Goal: Information Seeking & Learning: Find specific page/section

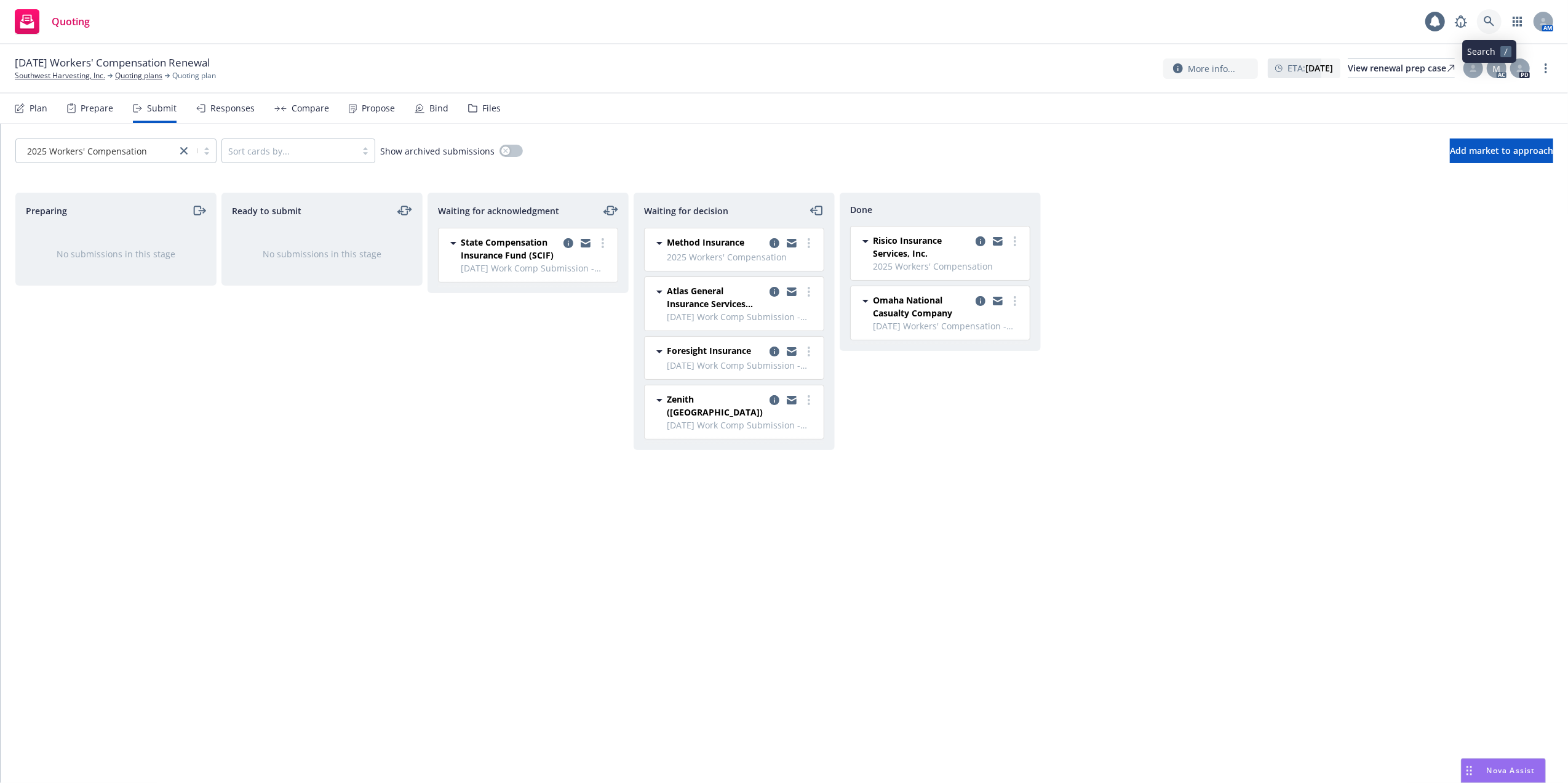
click at [1485, 19] on icon at bounding box center [1489, 21] width 11 height 11
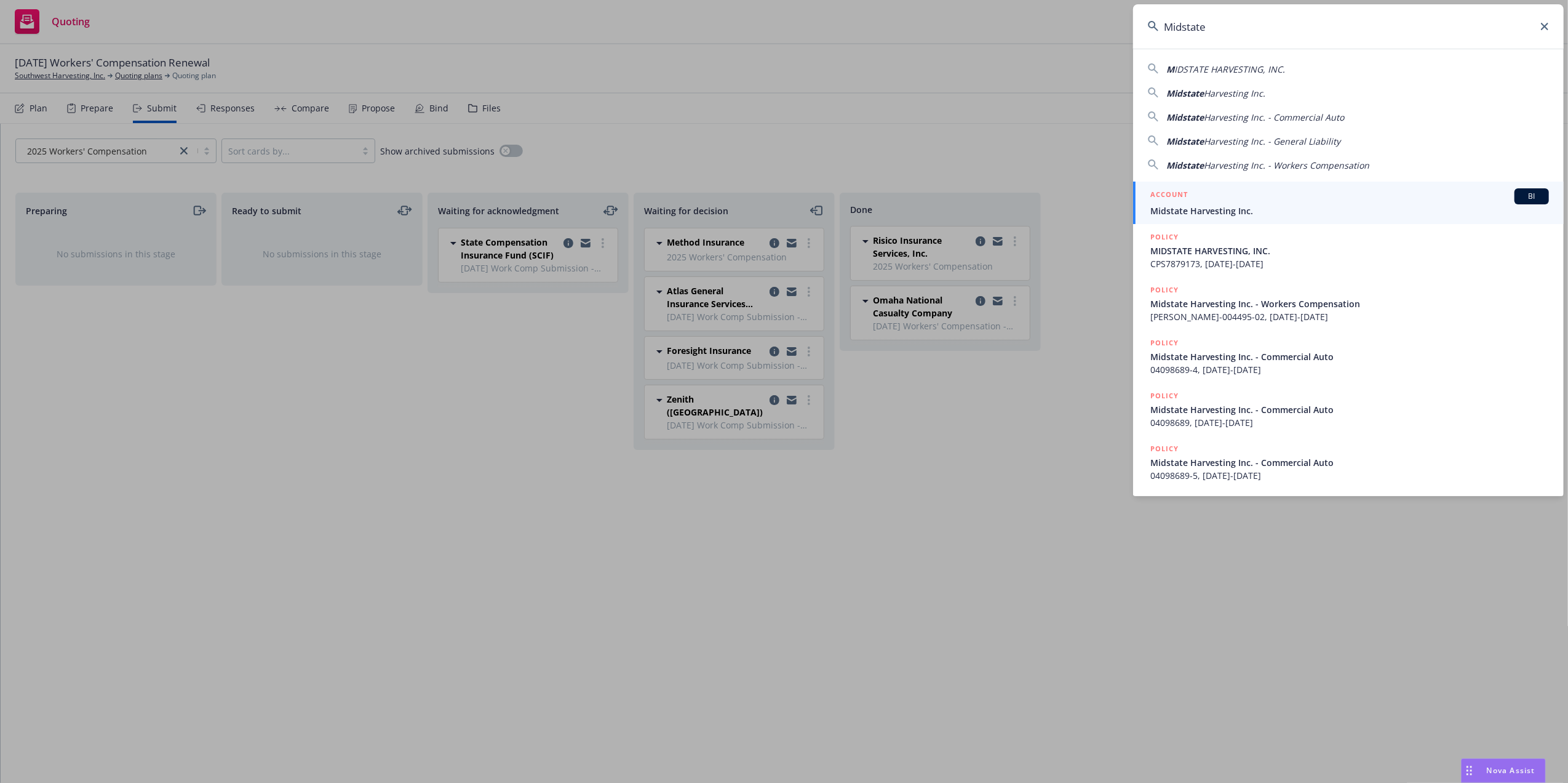
type input "Midstate"
click at [1191, 209] on span "Midstate Harvesting Inc." at bounding box center [1350, 211] width 399 height 13
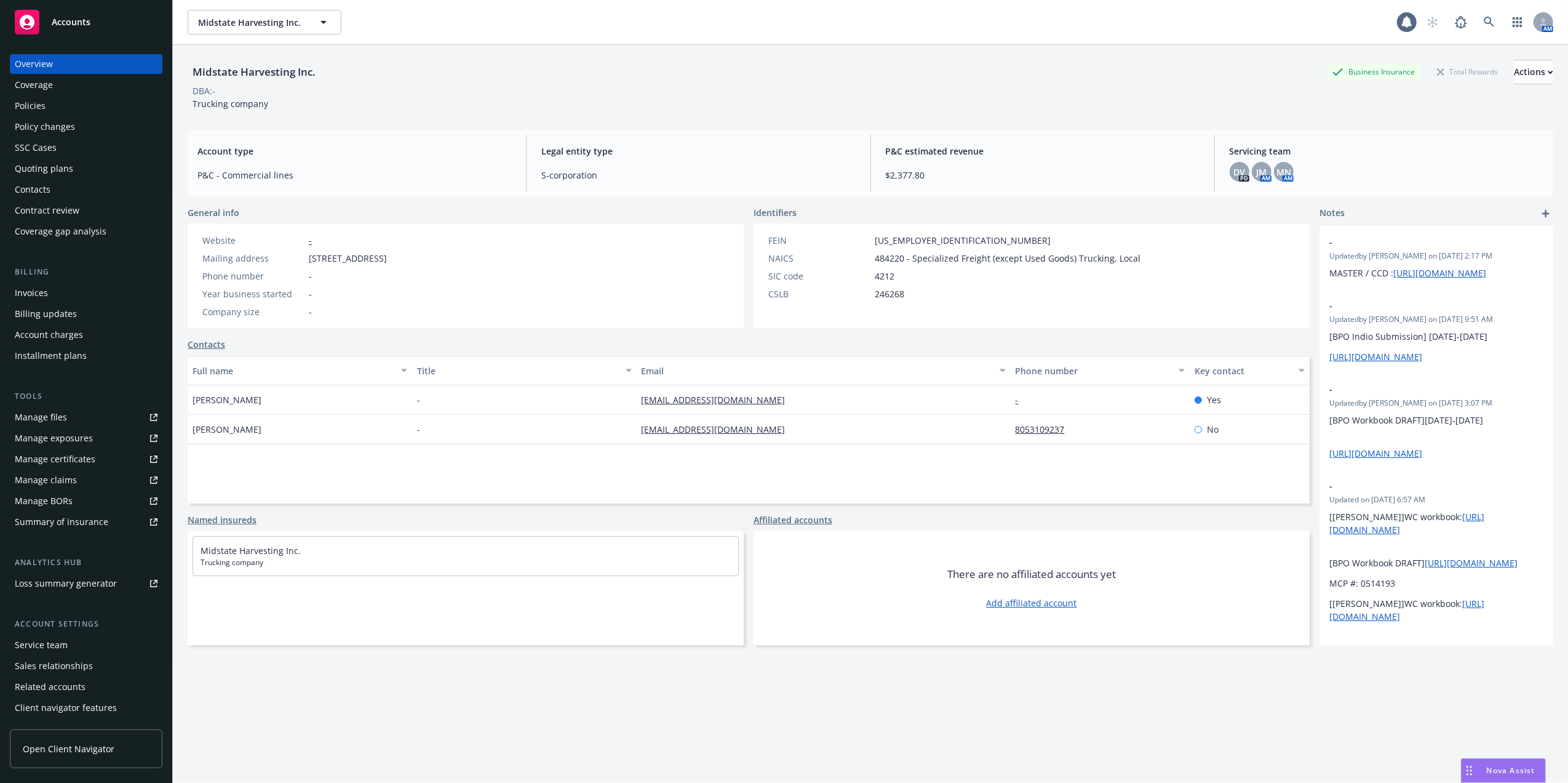
click at [31, 102] on div "Policies" at bounding box center [30, 106] width 31 height 19
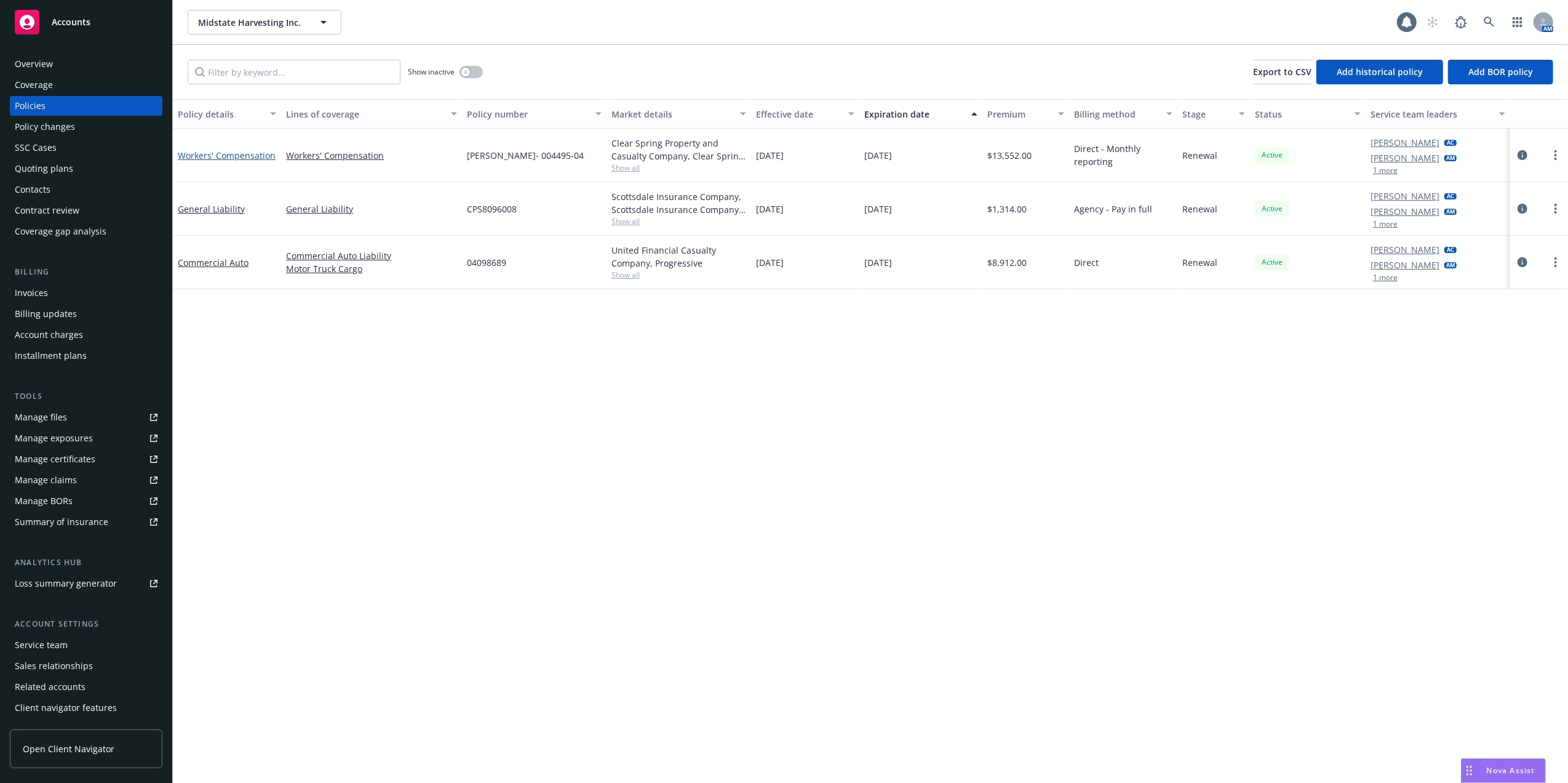
click at [237, 153] on link "Workers' Compensation" at bounding box center [226, 155] width 98 height 12
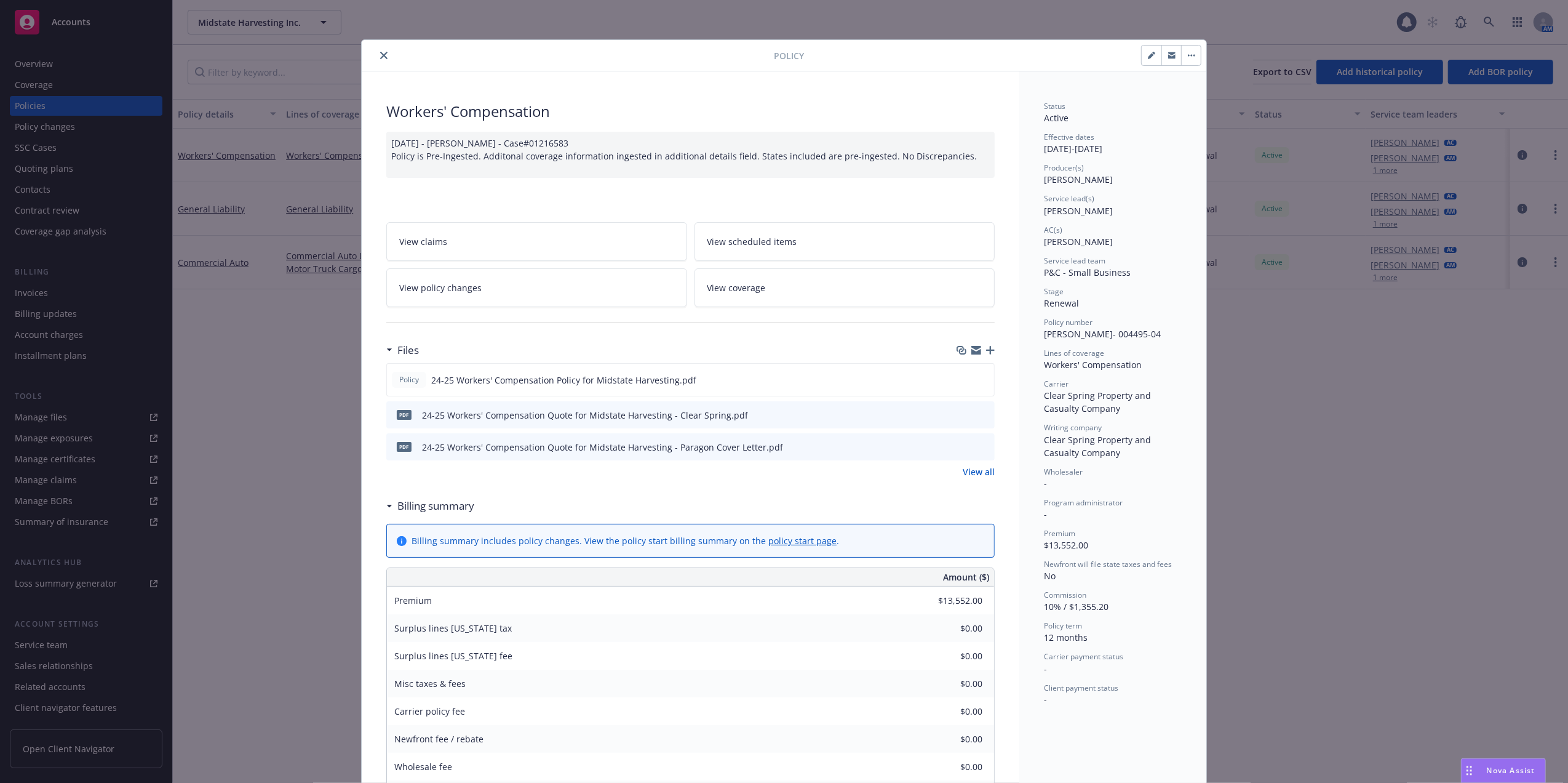
click at [369, 50] on div at bounding box center [570, 55] width 407 height 15
click at [380, 56] on icon "close" at bounding box center [384, 55] width 7 height 7
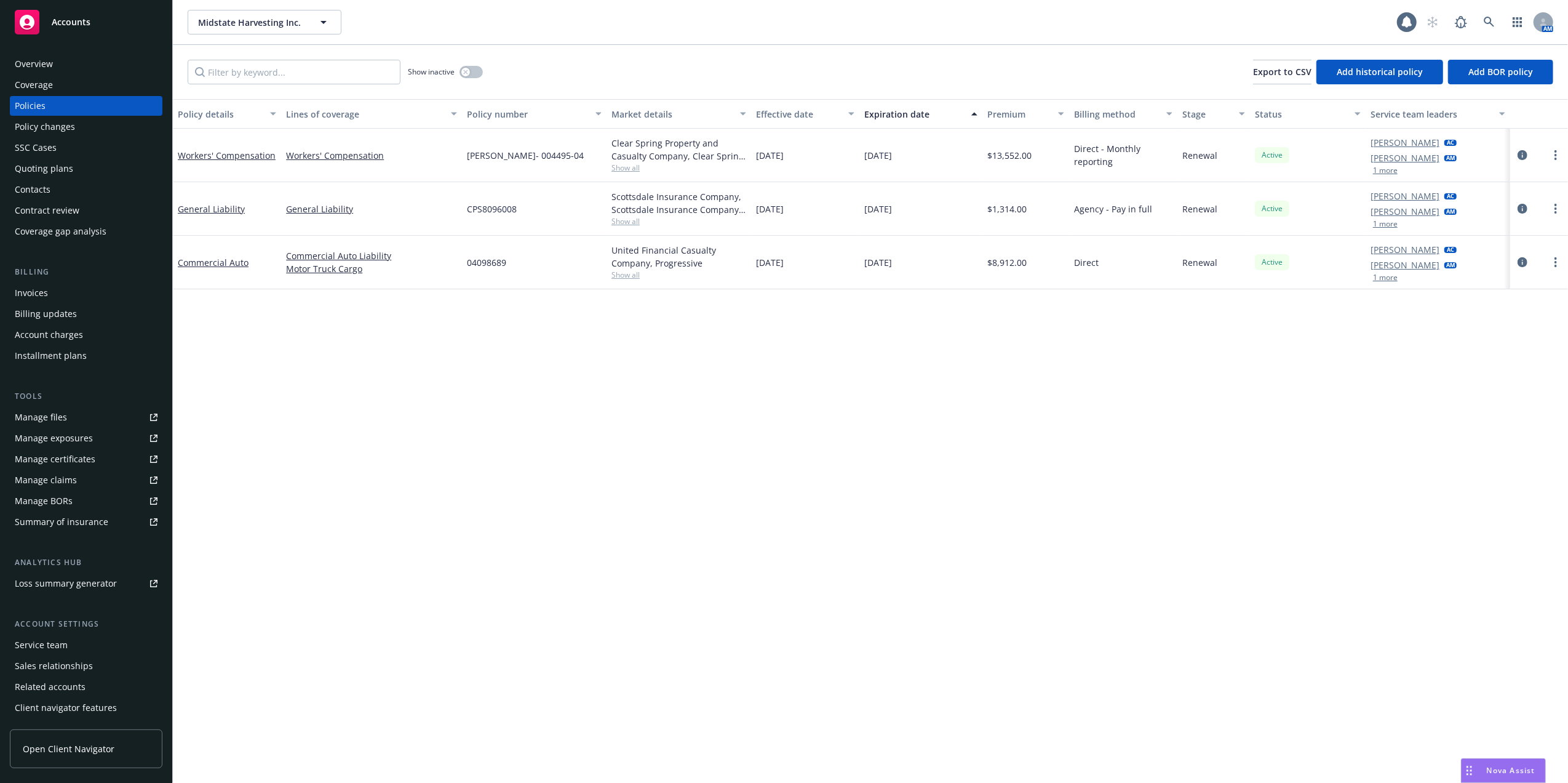
click at [33, 411] on div "Manage files" at bounding box center [41, 417] width 52 height 19
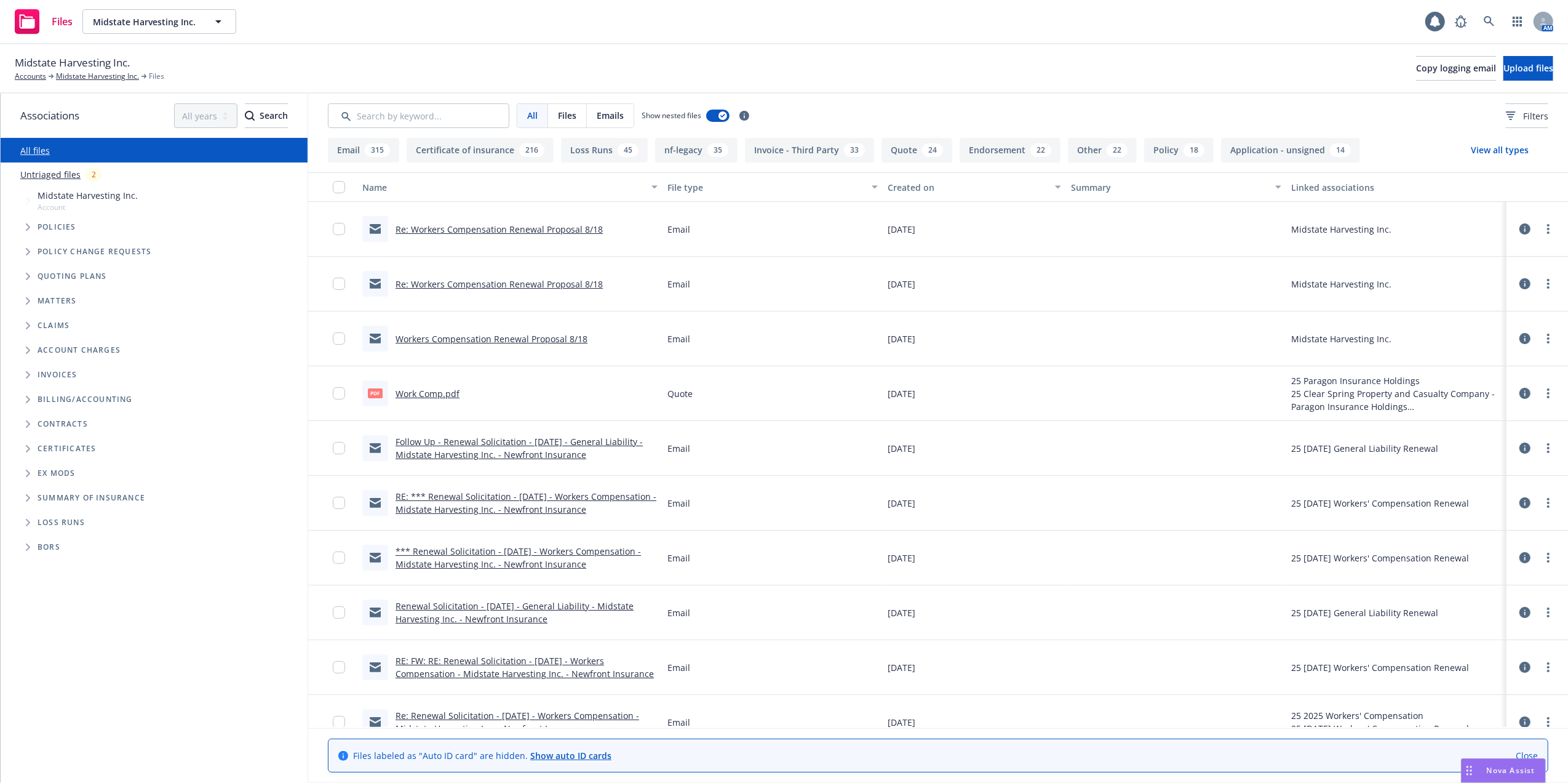
click at [485, 227] on link "Re: Workers Compensation Renewal Proposal 8/18" at bounding box center [499, 228] width 207 height 12
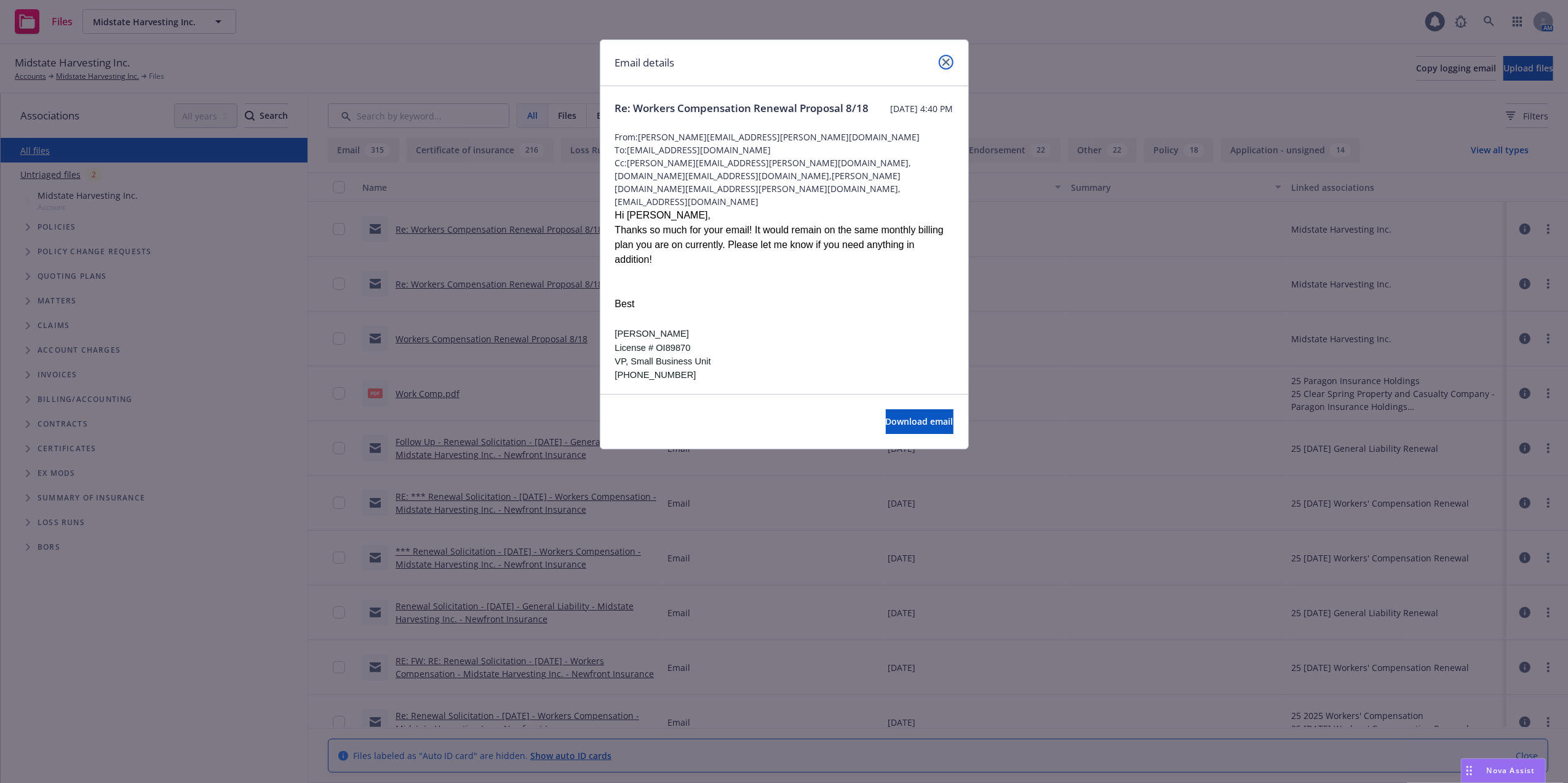
click at [949, 59] on icon "close" at bounding box center [946, 62] width 7 height 7
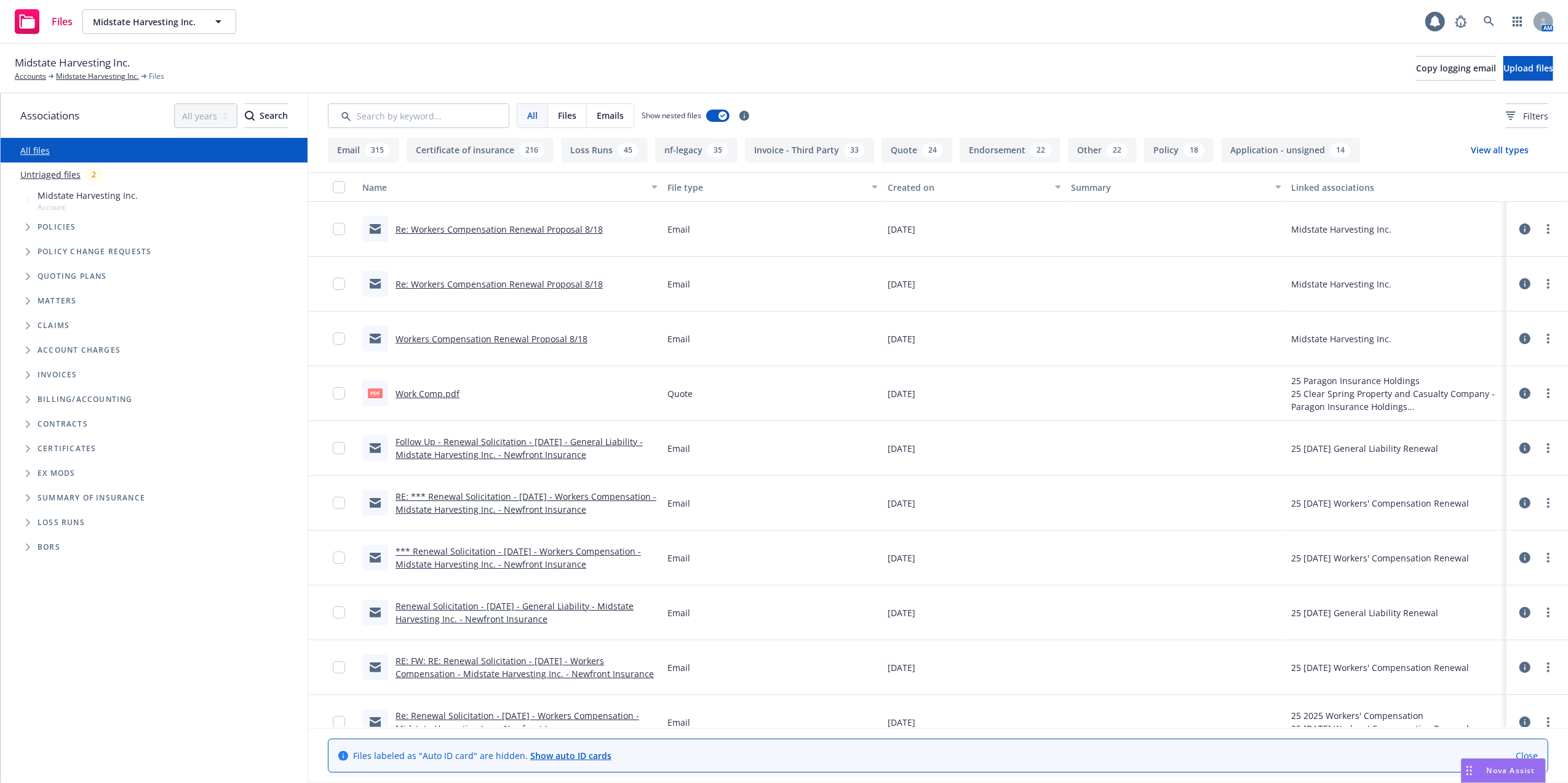
click at [458, 444] on link "Follow Up - Renewal Solicitation - 11/15/25 - General Liability - Midstate Harv…" at bounding box center [519, 448] width 248 height 25
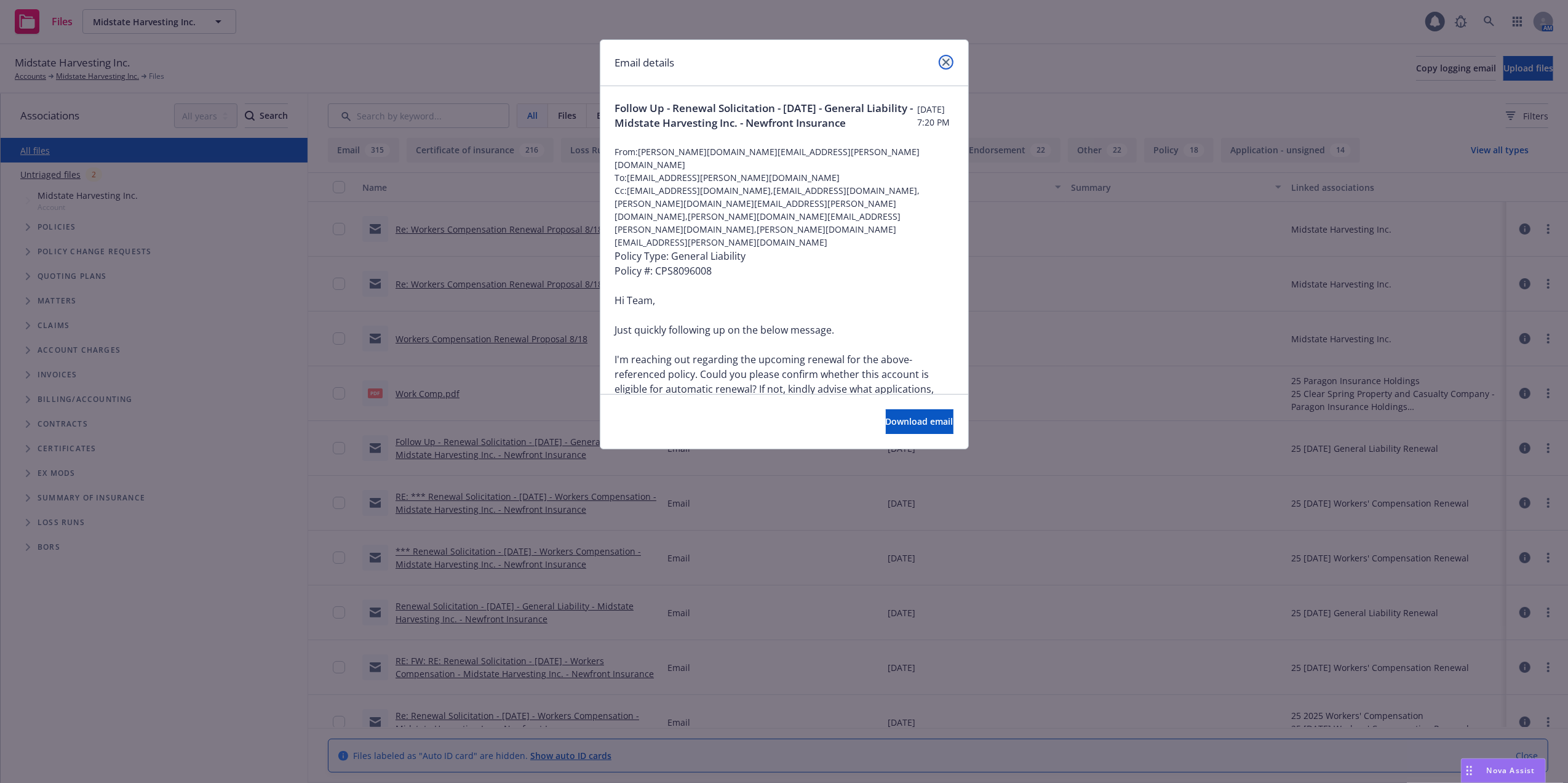
drag, startPoint x: 945, startPoint y: 60, endPoint x: 921, endPoint y: 73, distance: 27.3
click at [945, 59] on icon "close" at bounding box center [946, 62] width 7 height 7
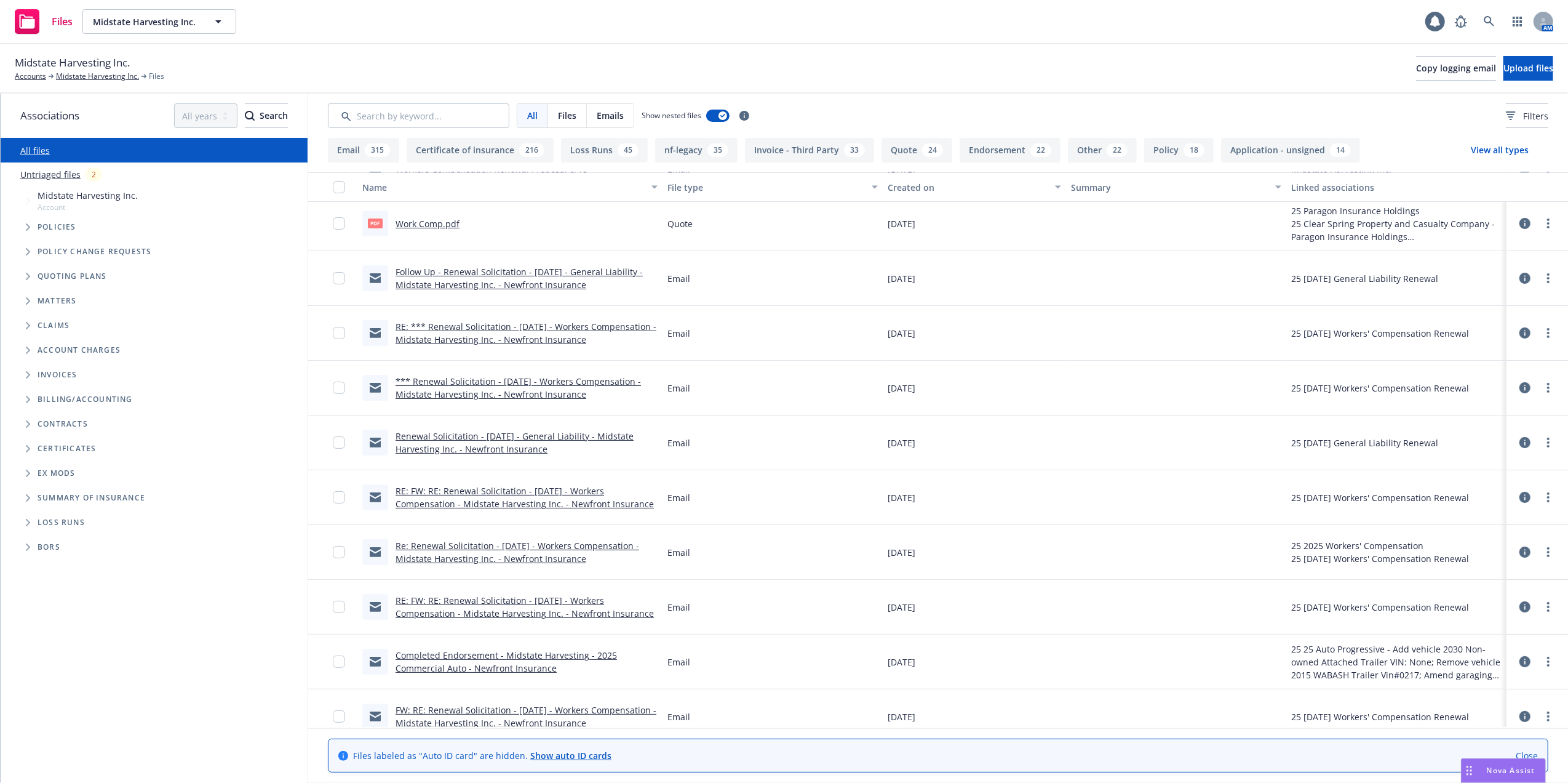
scroll to position [164, 0]
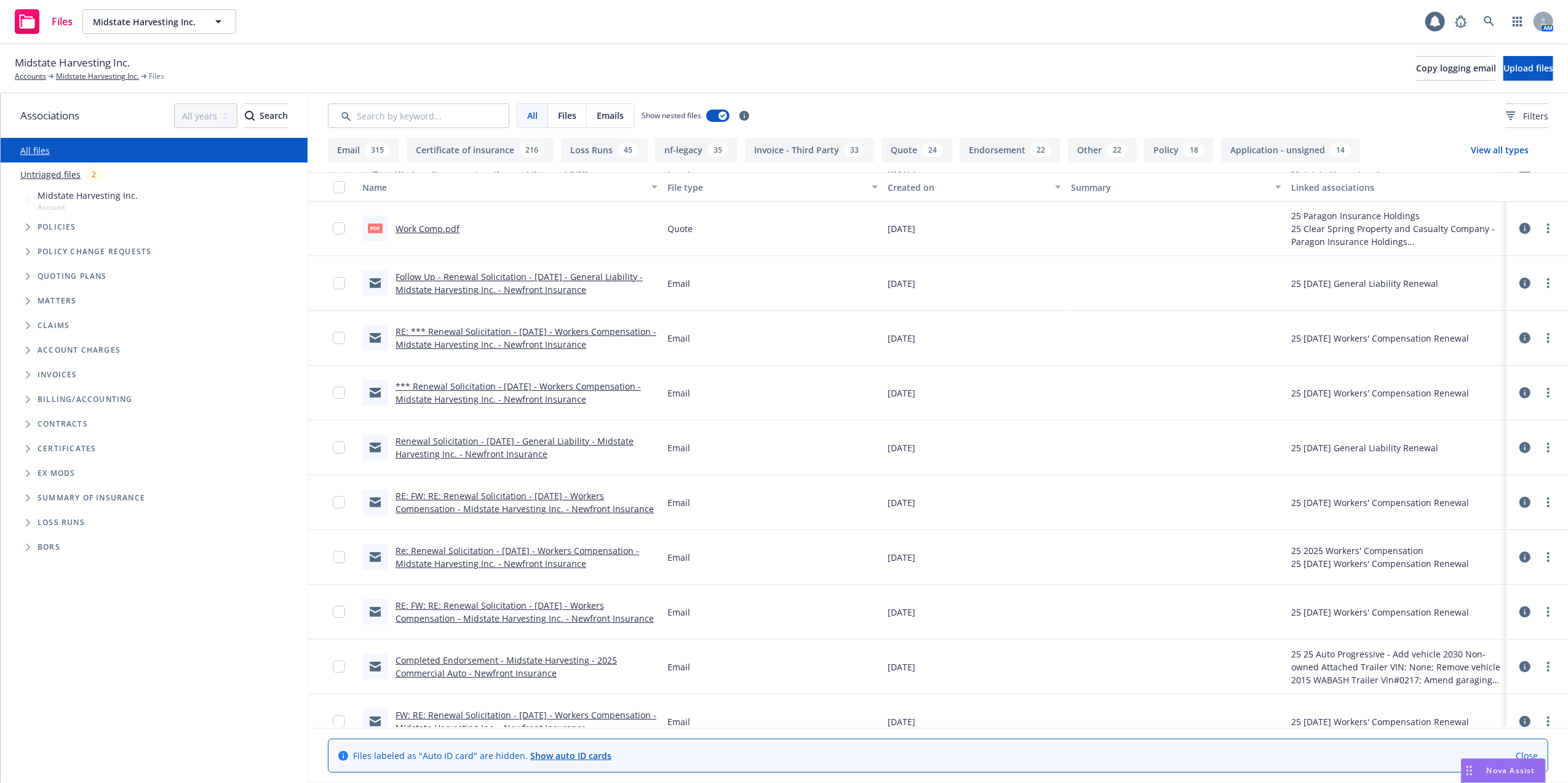
click at [441, 441] on link "Renewal Solicitation - 11/15/25 - General Liability - Midstate Harvesting Inc. …" at bounding box center [514, 448] width 238 height 25
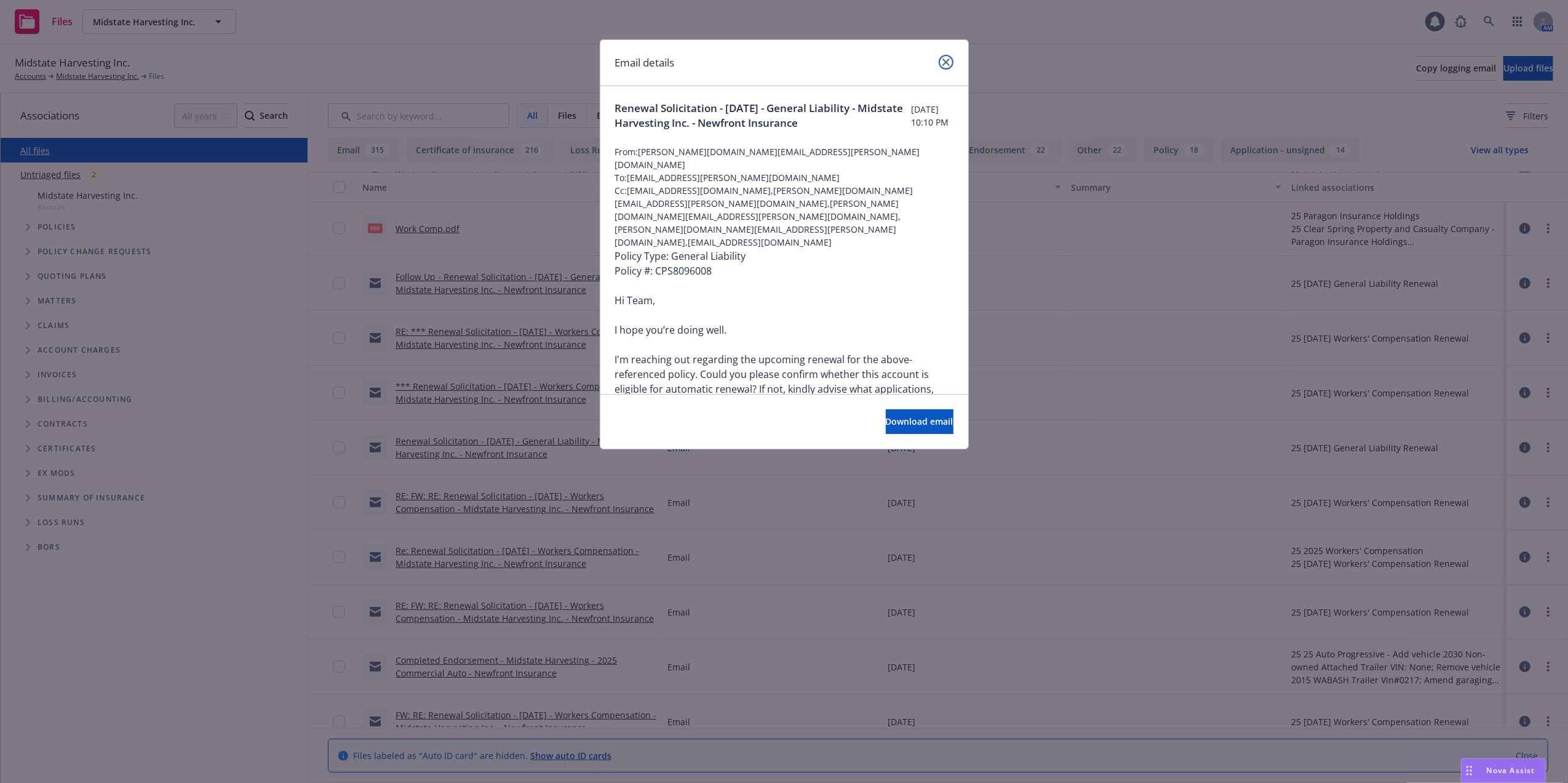
drag, startPoint x: 944, startPoint y: 59, endPoint x: 929, endPoint y: 63, distance: 15.5
click at [944, 59] on icon "close" at bounding box center [946, 62] width 7 height 7
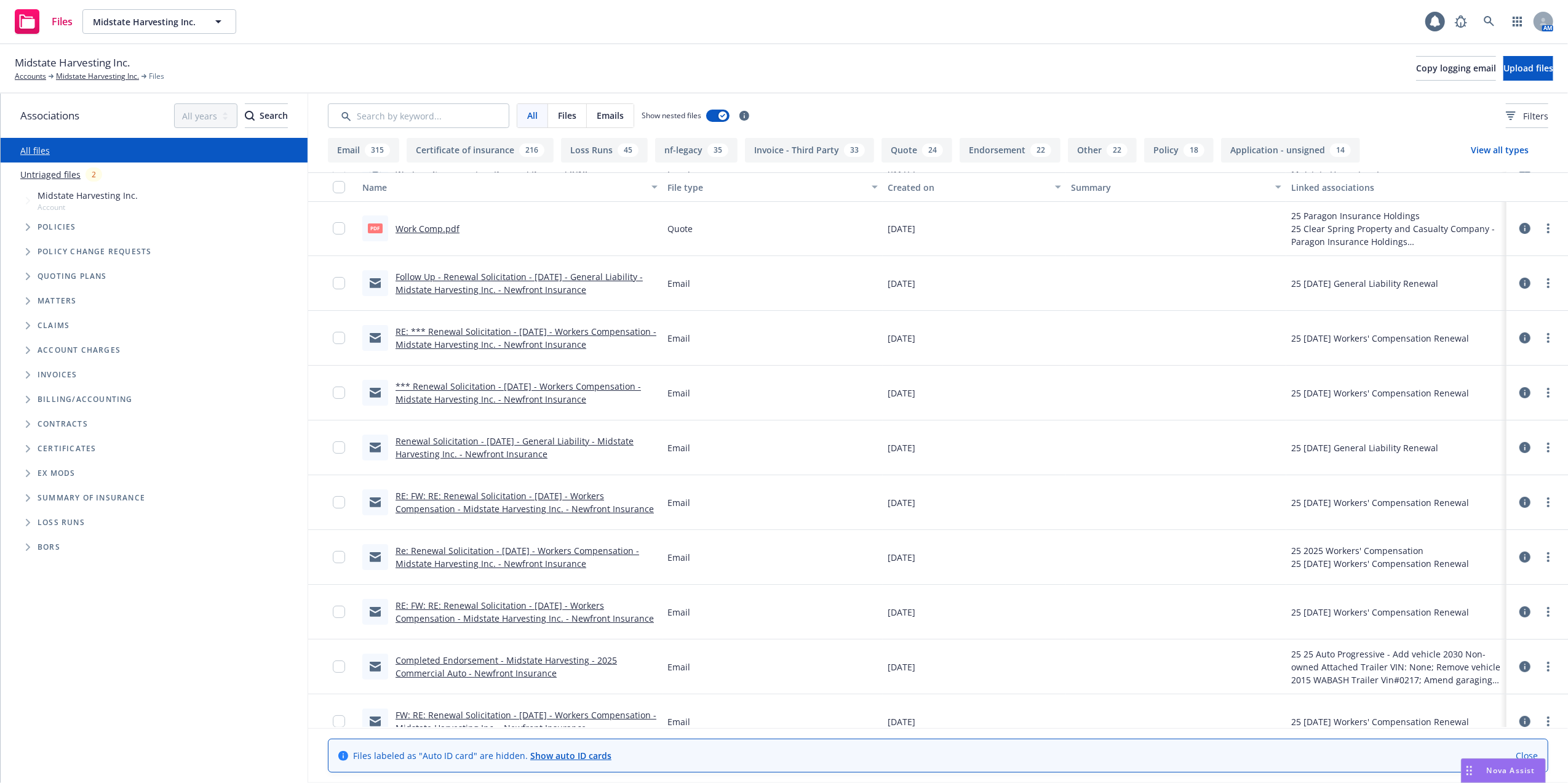
click at [454, 388] on link "*** Renewal Solicitation - 08/18/25 - Workers Compensation - Midstate Harvestin…" at bounding box center [518, 393] width 246 height 25
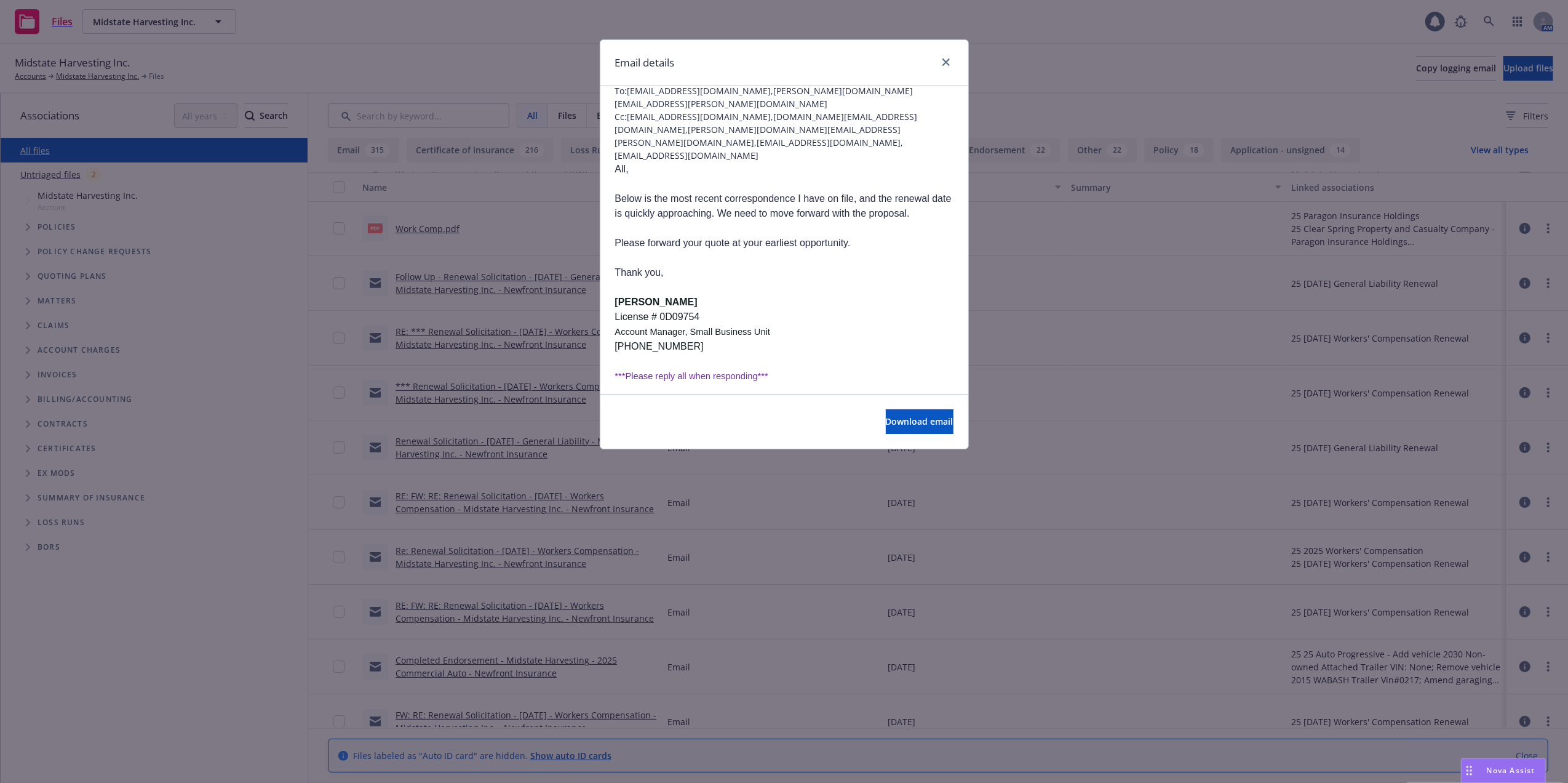
scroll to position [0, 0]
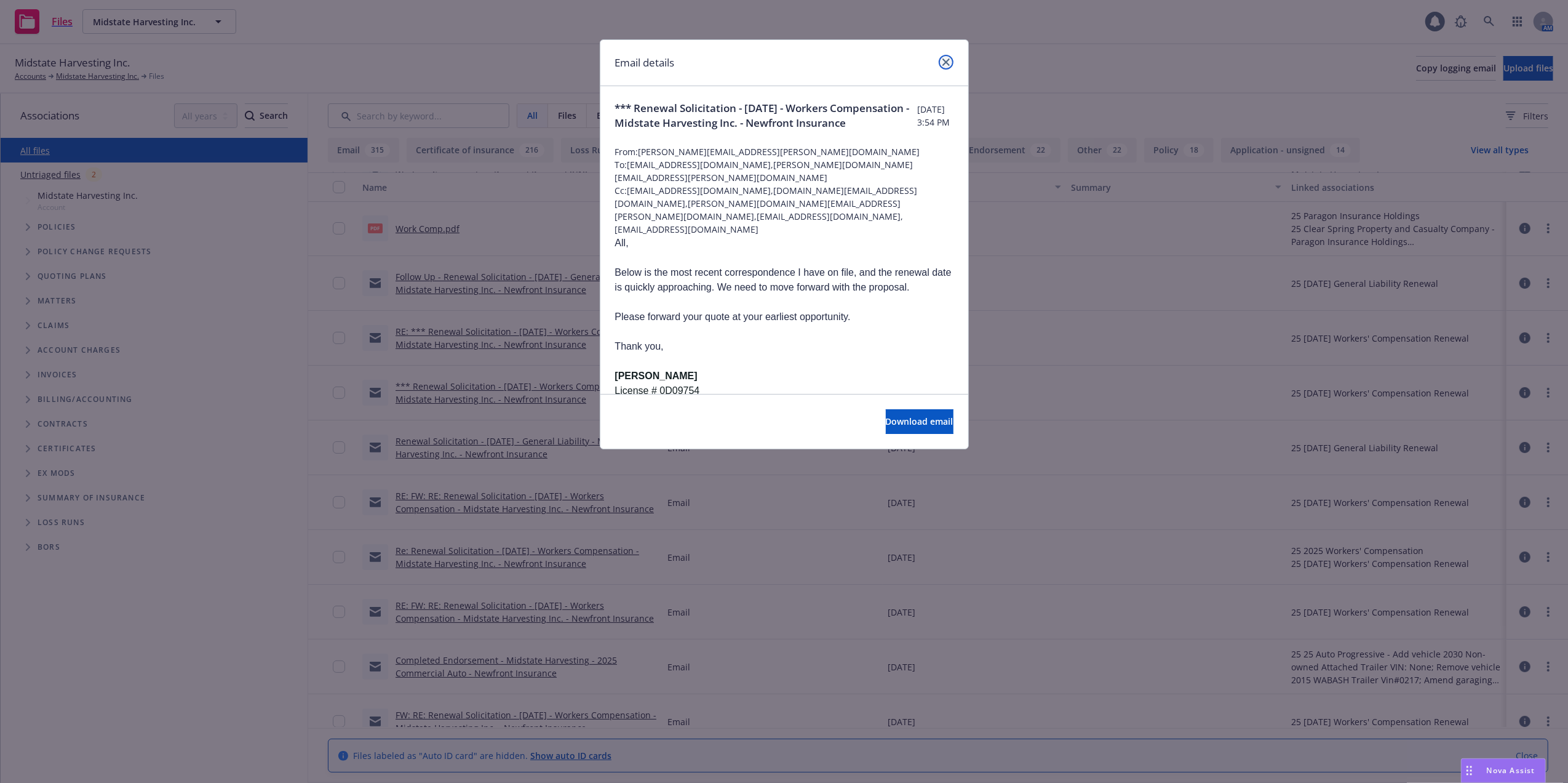
click at [947, 62] on icon "close" at bounding box center [946, 62] width 7 height 7
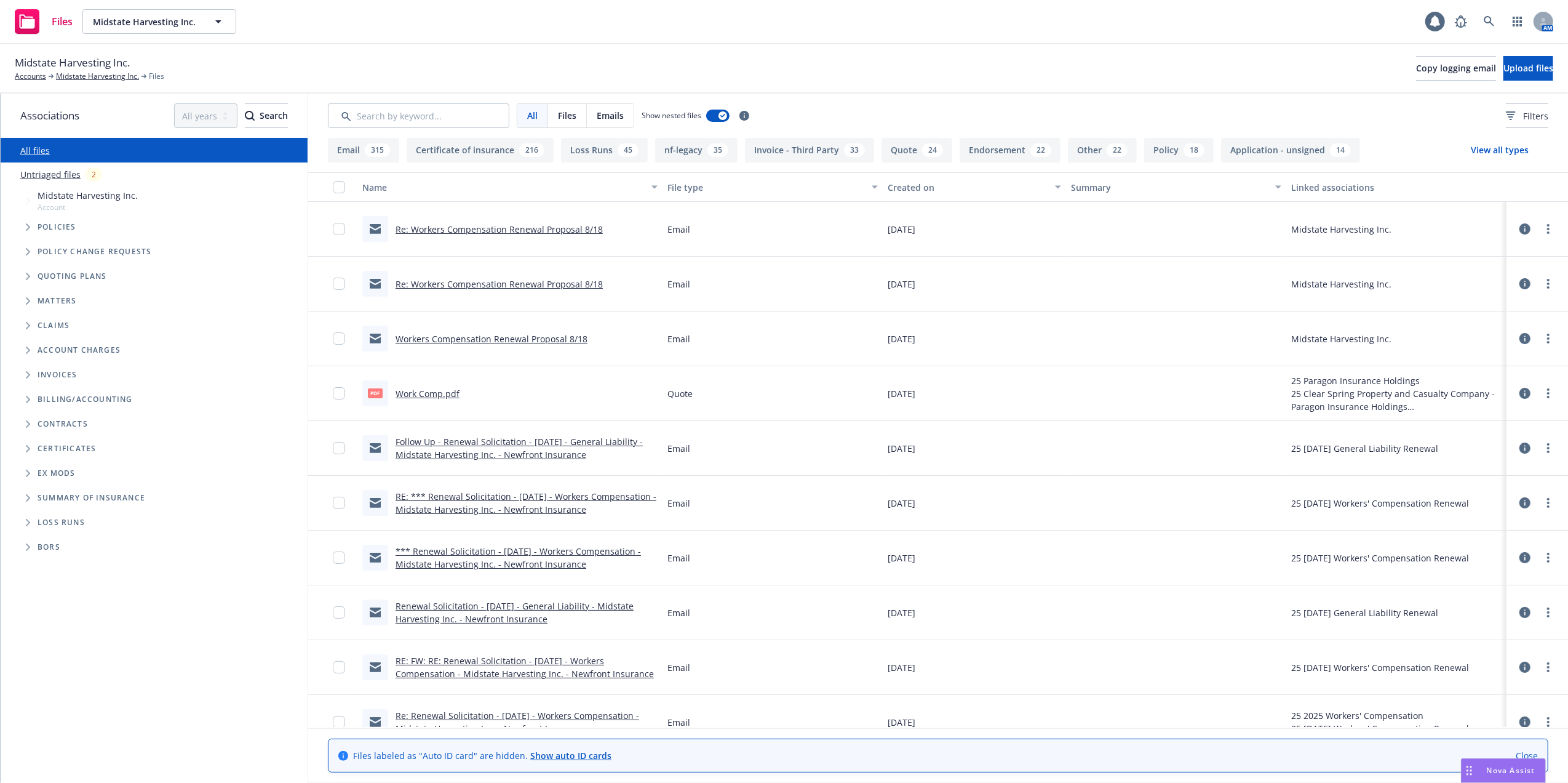
click at [414, 394] on link "Work Comp.pdf" at bounding box center [427, 393] width 64 height 12
click at [419, 391] on link "Work Comp.pdf" at bounding box center [427, 393] width 64 height 12
